Goal: Task Accomplishment & Management: Manage account settings

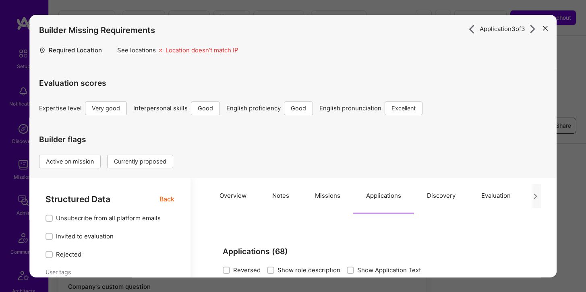
click at [113, 6] on div "Application 3 of 3 Builder Missing Requirements Required Location See locations…" at bounding box center [293, 146] width 586 height 292
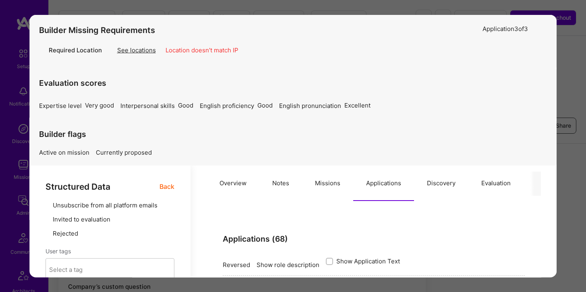
scroll to position [372, 0]
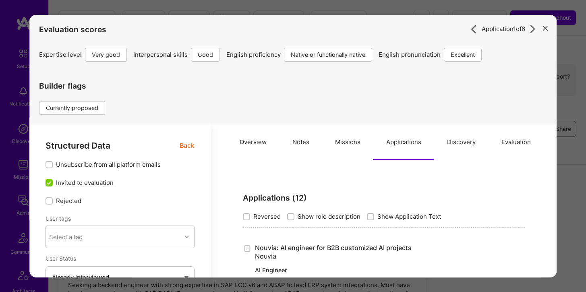
select select "5"
select select "4"
select select "7"
select select "IL"
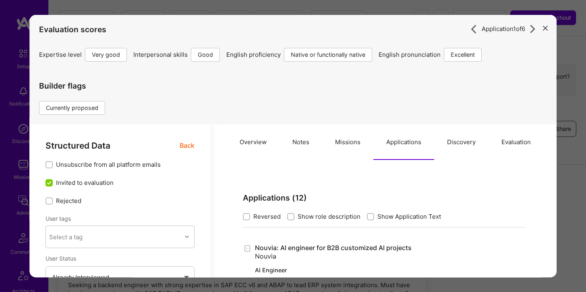
select select "Right Now"
click at [543, 29] on icon "modal" at bounding box center [545, 28] width 5 height 5
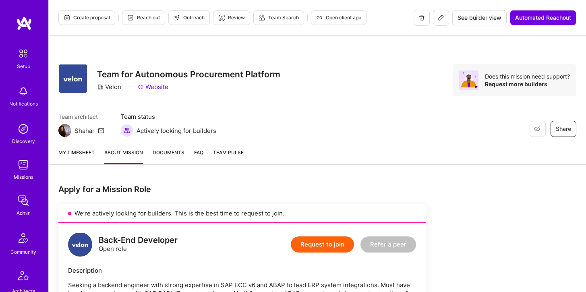
click at [21, 201] on img at bounding box center [23, 200] width 16 height 16
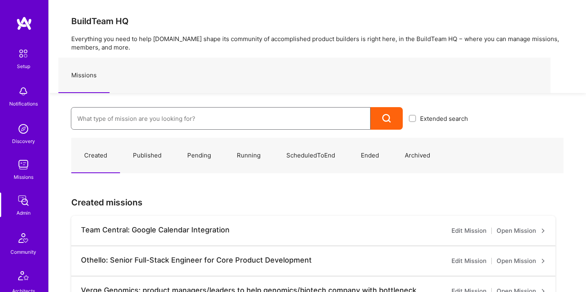
click at [141, 120] on input at bounding box center [220, 118] width 287 height 21
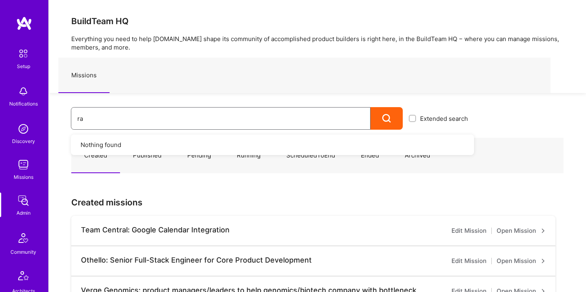
type input "r"
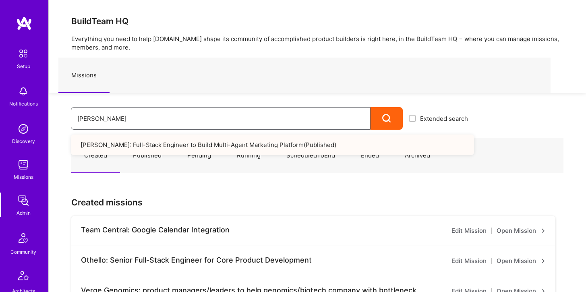
type input "roby"
click at [140, 141] on link "Robynn AI: Full-Stack Engineer to Build Multi-Agent Marketing Platform ( Publis…" at bounding box center [272, 144] width 403 height 21
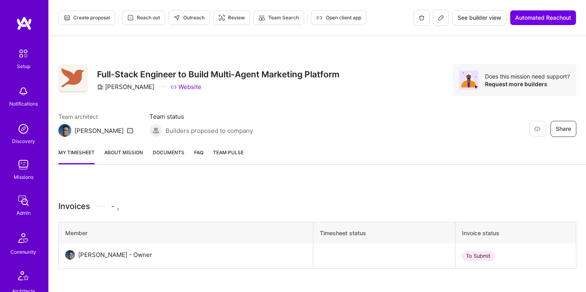
click at [129, 151] on link "About Mission" at bounding box center [123, 156] width 39 height 16
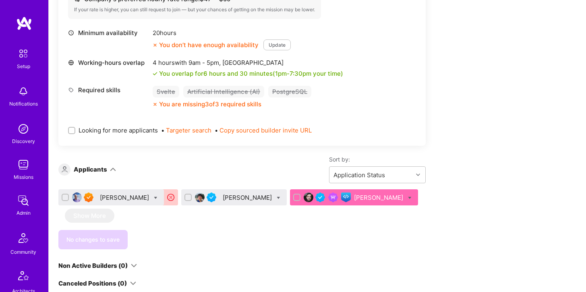
scroll to position [363, 0]
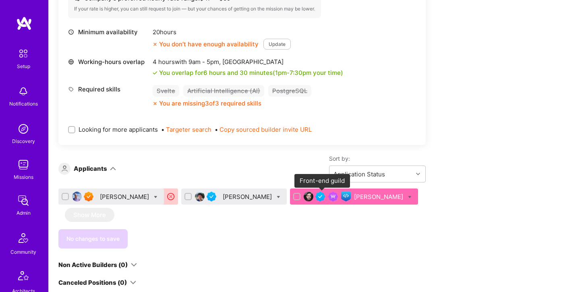
click at [341, 196] on img at bounding box center [346, 197] width 10 height 10
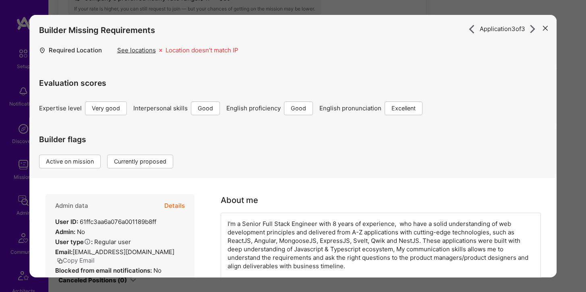
click at [182, 202] on button "Details" at bounding box center [174, 205] width 21 height 23
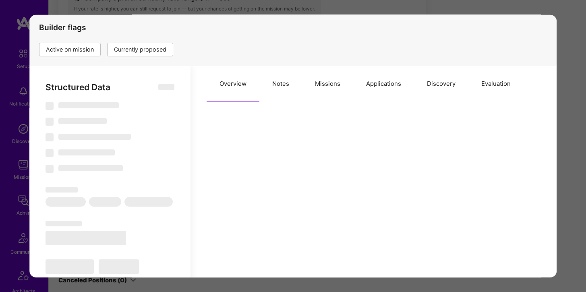
scroll to position [140, 0]
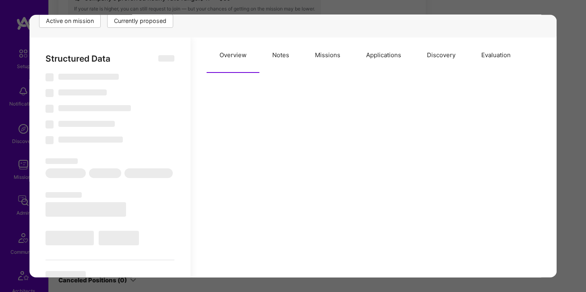
select select "Right Now"
select select "5"
select select "4"
select select "6"
select select "7"
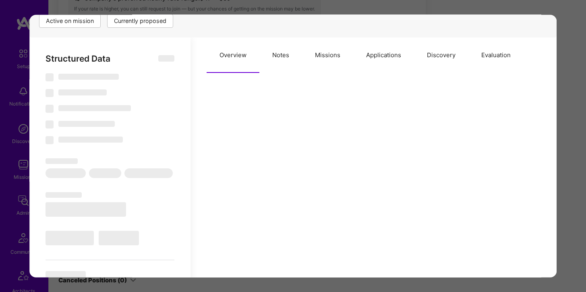
select select "IL"
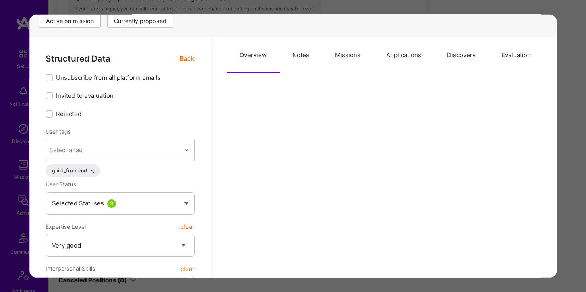
click at [343, 55] on button "Missions" at bounding box center [347, 54] width 51 height 35
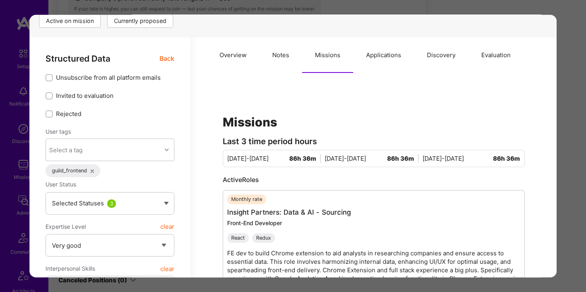
click at [287, 58] on button "Notes" at bounding box center [280, 54] width 43 height 35
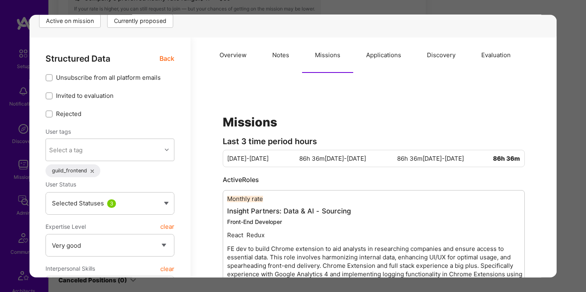
type textarea "x"
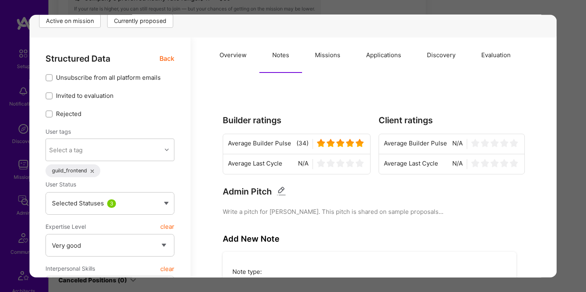
click at [386, 58] on button "Applications" at bounding box center [383, 54] width 61 height 35
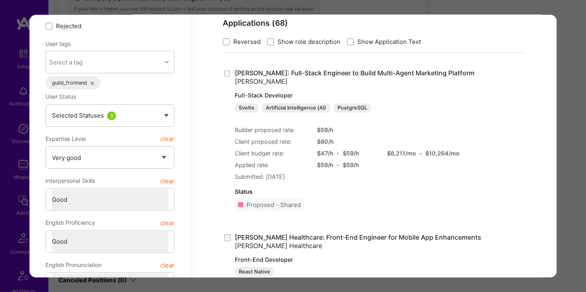
scroll to position [229, 0]
click at [563, 21] on div "Application 3 of 3 Builder Missing Requirements Required Location See locations…" at bounding box center [293, 146] width 586 height 292
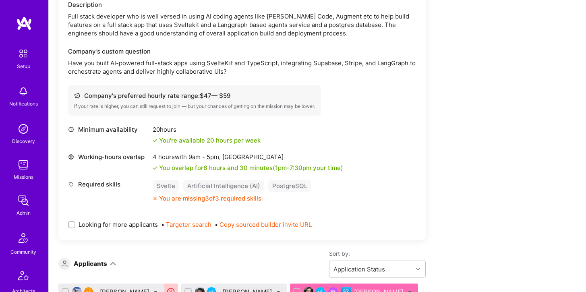
scroll to position [269, 0]
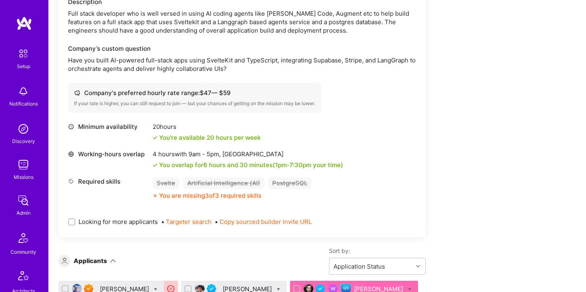
click at [164, 124] on div "20 hours" at bounding box center [207, 126] width 108 height 8
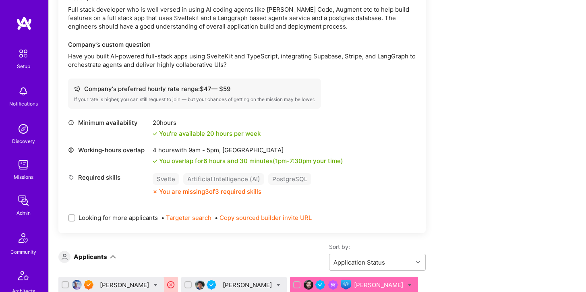
scroll to position [0, 0]
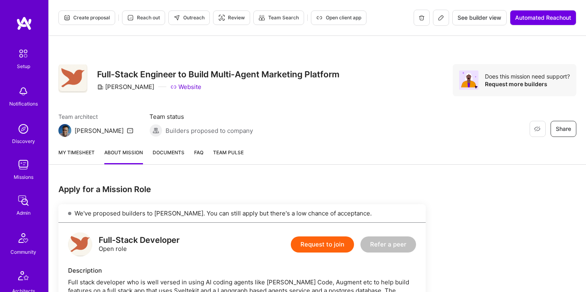
click at [438, 19] on icon at bounding box center [441, 17] width 6 height 6
